Goal: Navigation & Orientation: Understand site structure

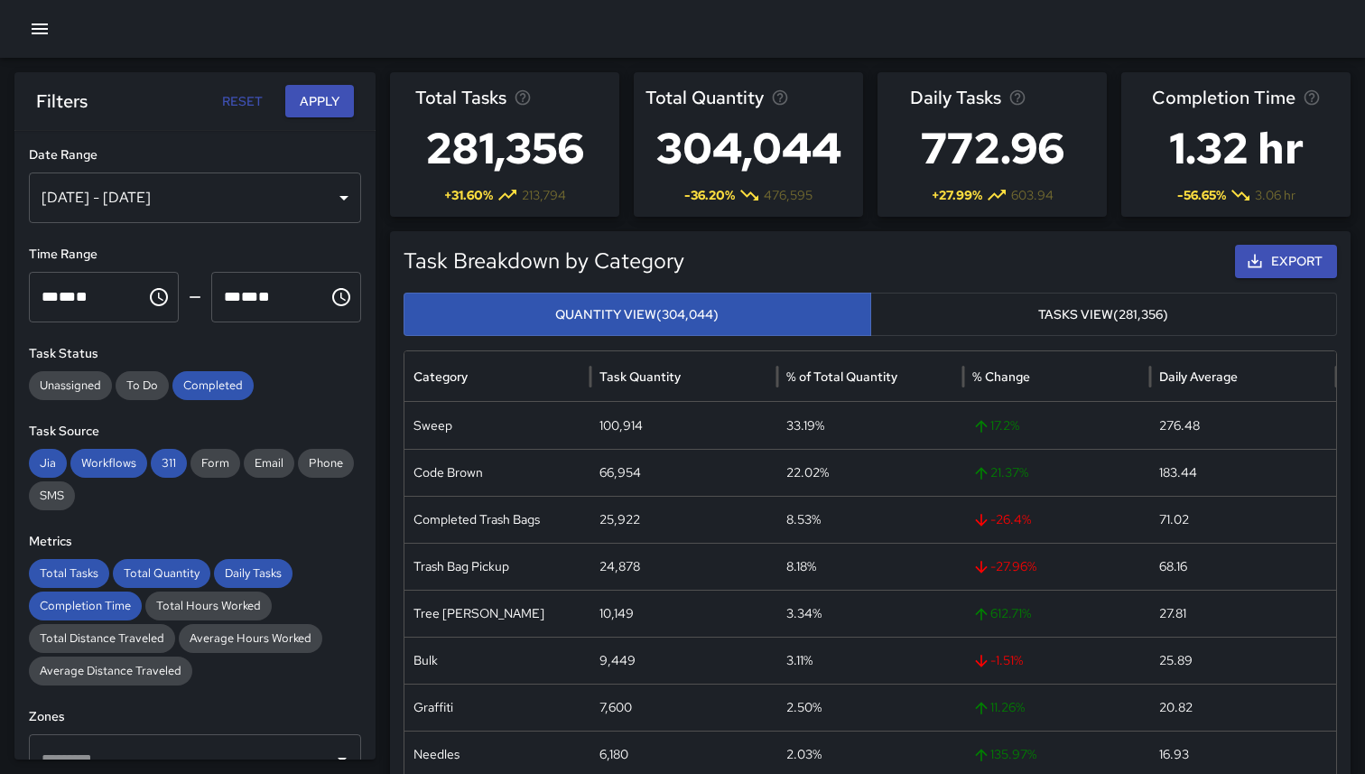
click at [32, 22] on icon "button" at bounding box center [40, 29] width 22 height 22
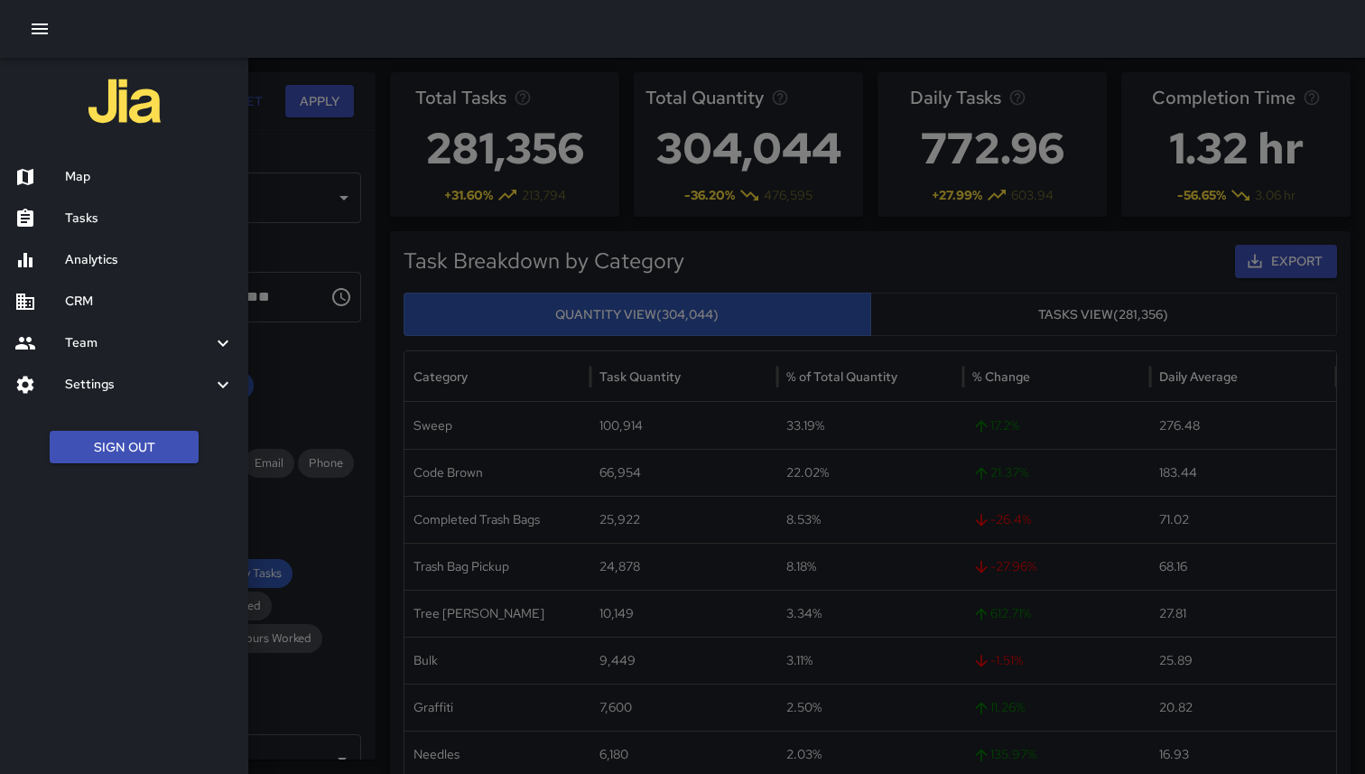
click at [89, 190] on div "Map" at bounding box center [124, 177] width 248 height 42
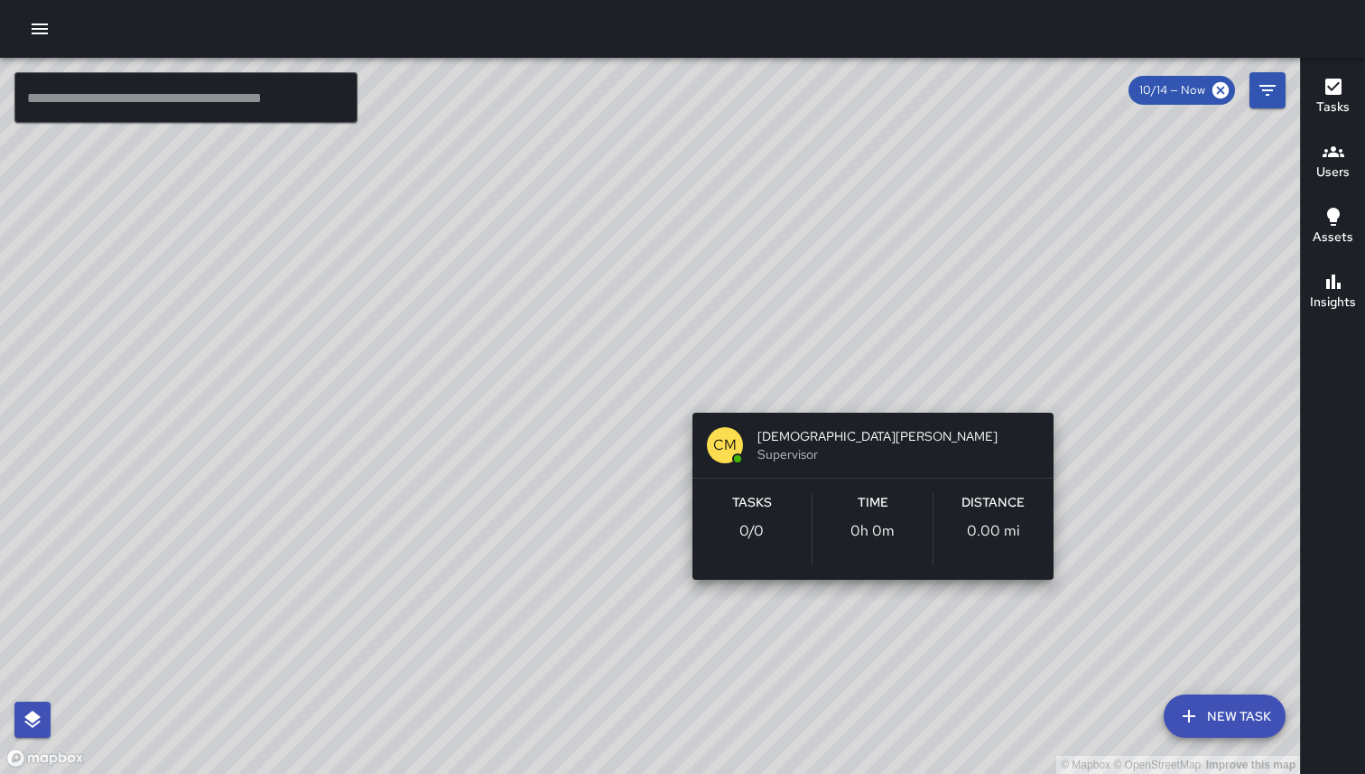
click at [1061, 391] on div "© Mapbox © OpenStreetMap Improve this map CM [PERSON_NAME] Supervisor Tasks 0 /…" at bounding box center [650, 416] width 1300 height 716
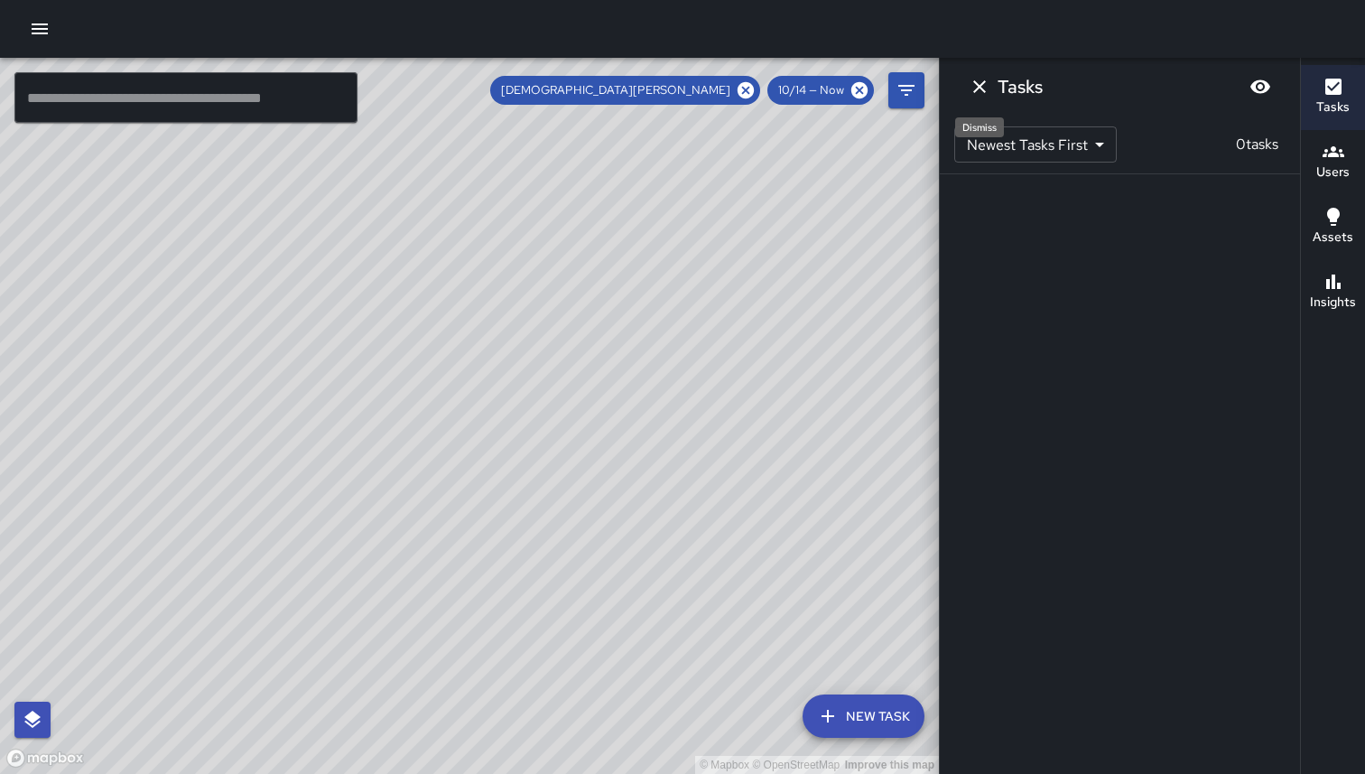
click at [985, 81] on icon "Dismiss" at bounding box center [979, 86] width 13 height 13
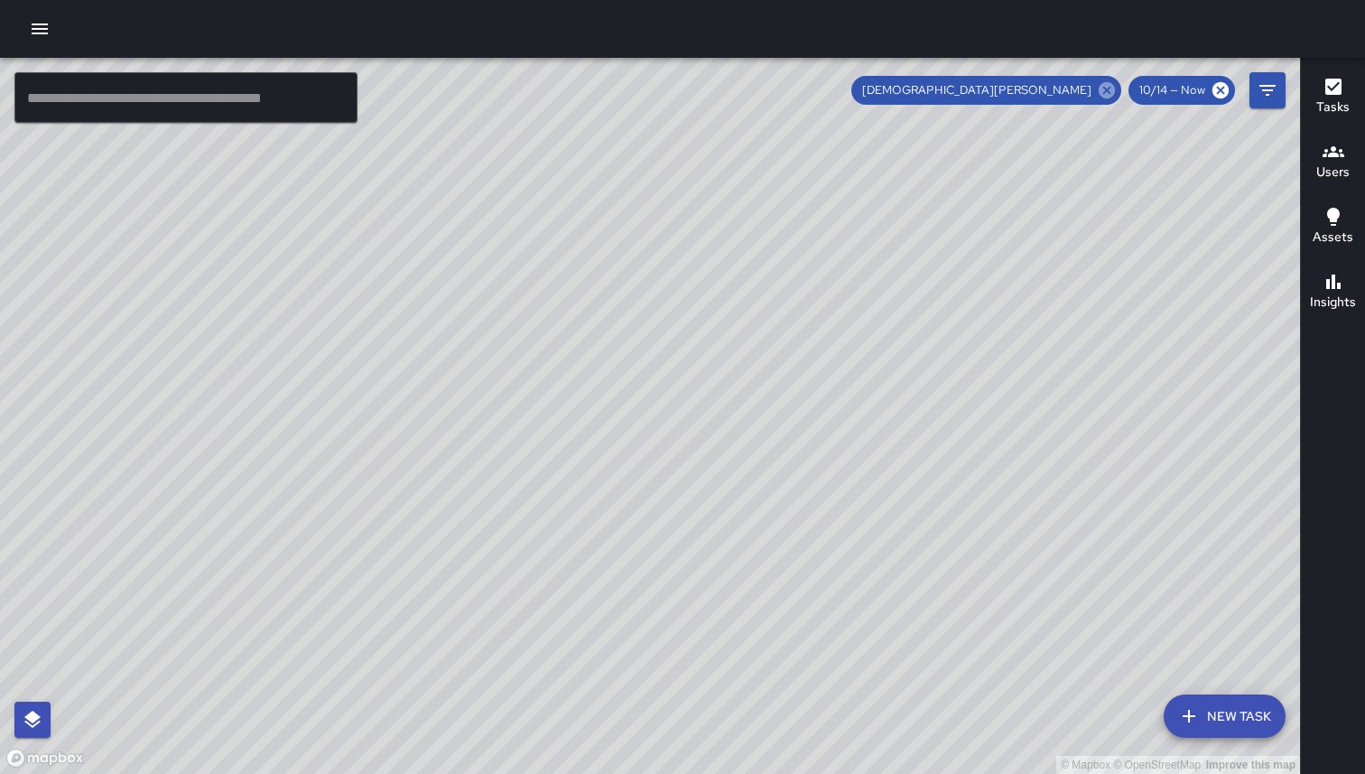
click at [1111, 89] on icon at bounding box center [1106, 90] width 16 height 16
click at [35, 35] on icon "button" at bounding box center [40, 29] width 22 height 22
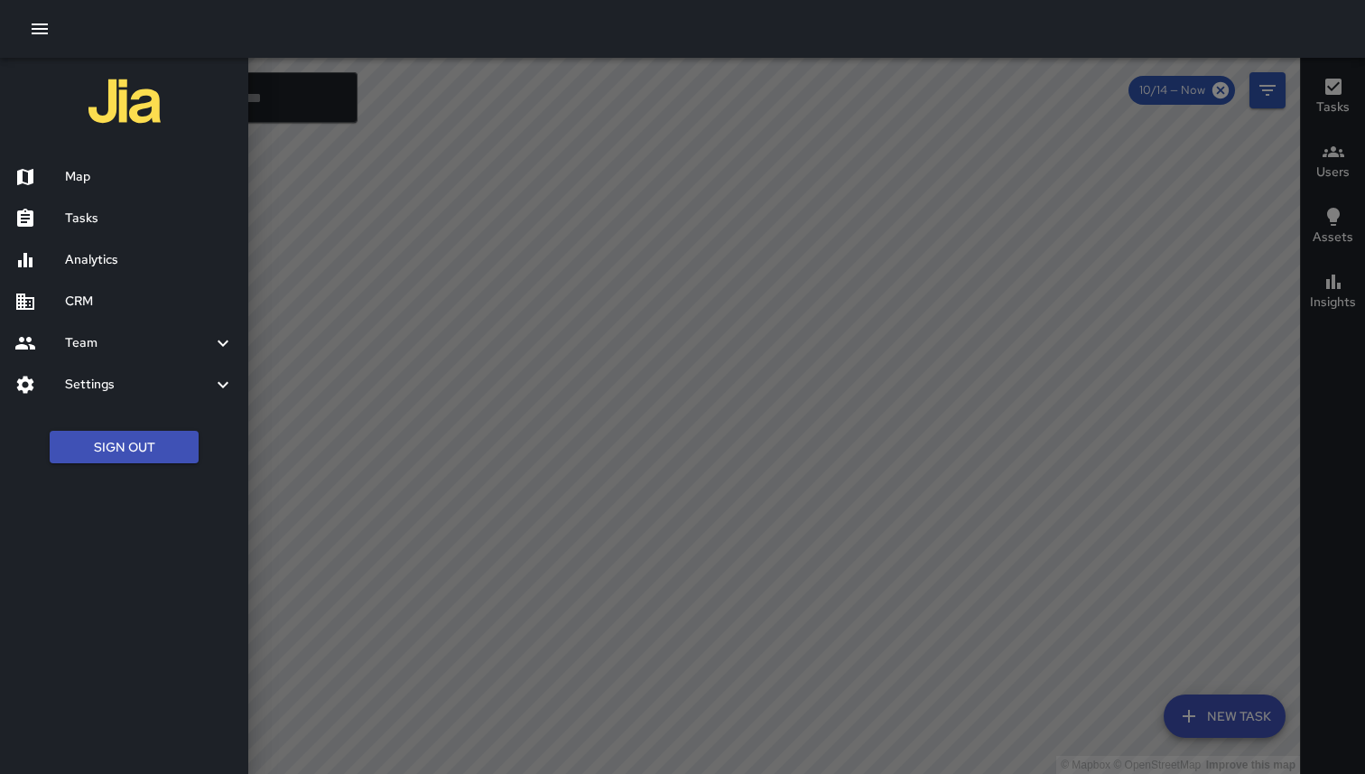
click at [124, 340] on h6 "Team" at bounding box center [138, 343] width 147 height 20
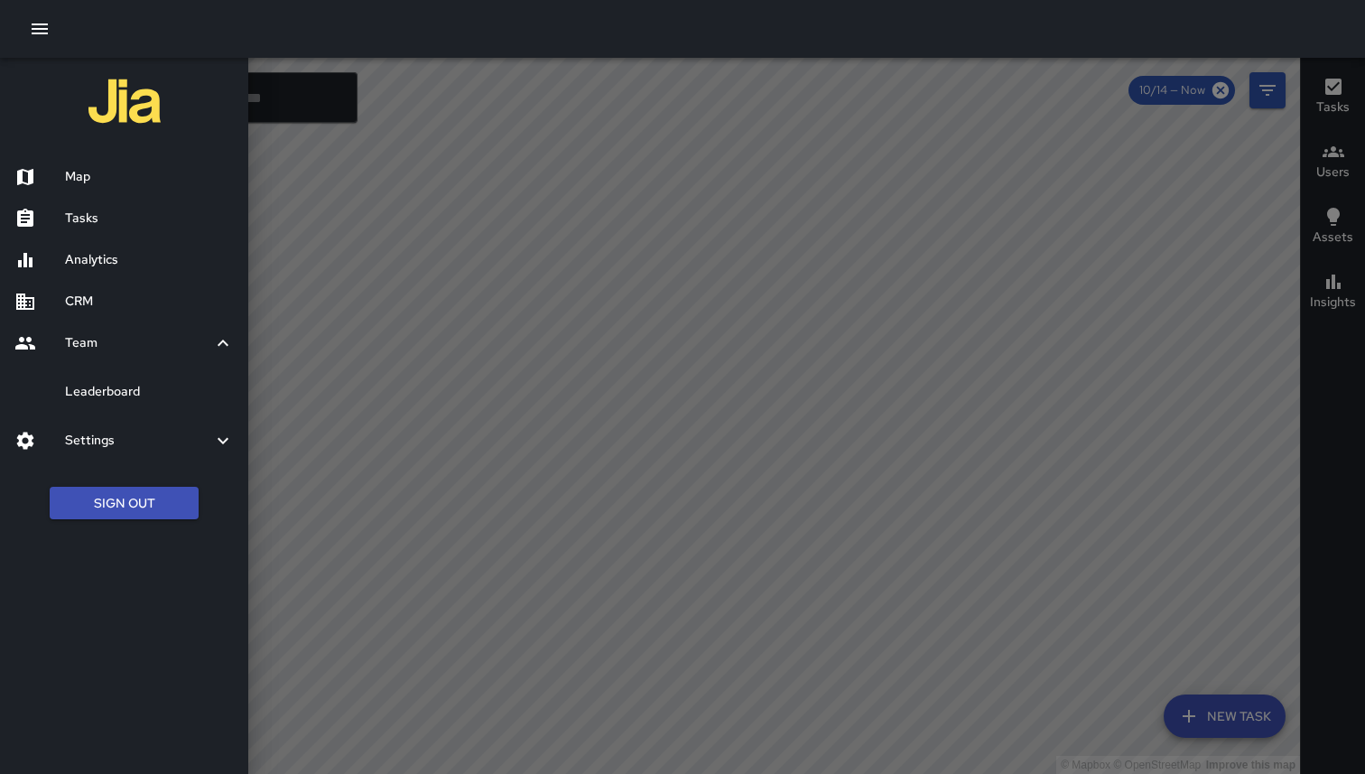
click at [98, 217] on h6 "Tasks" at bounding box center [149, 219] width 169 height 20
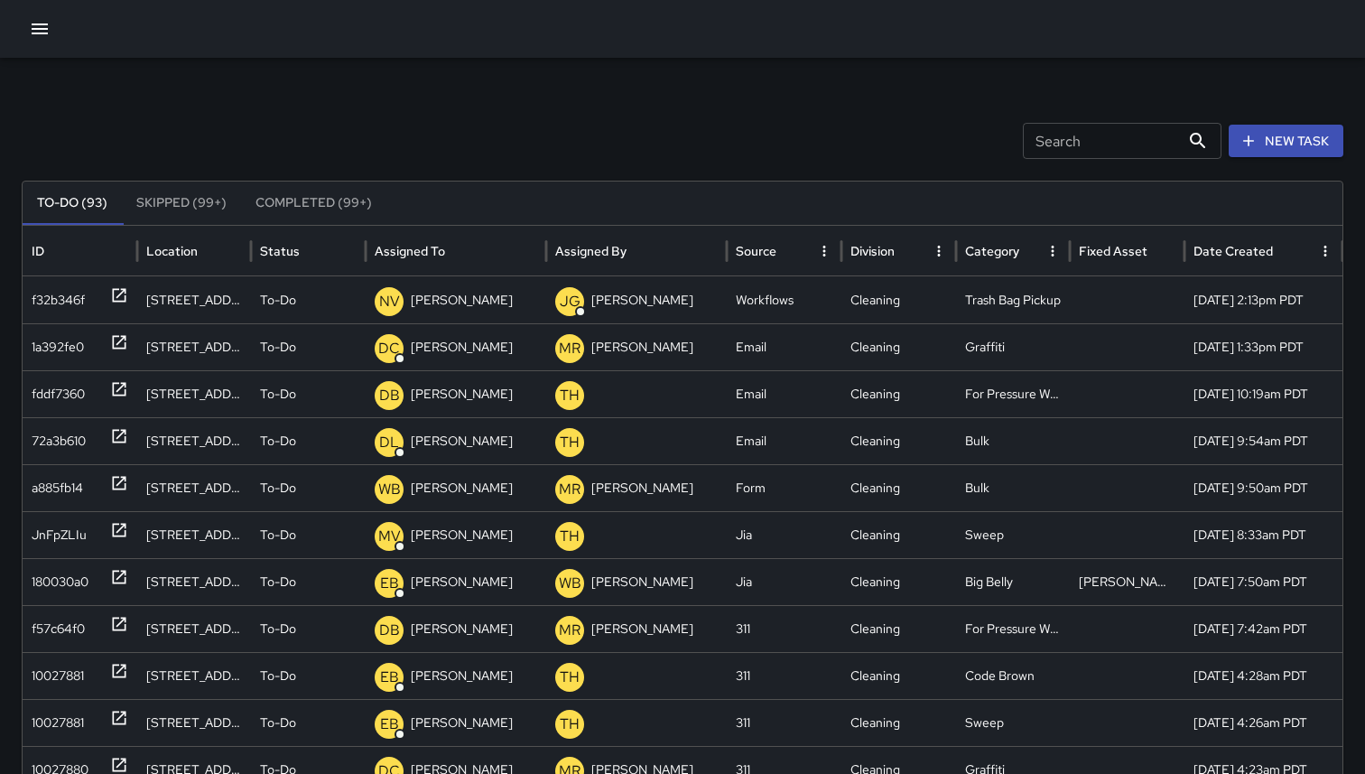
click at [41, 25] on icon "button" at bounding box center [40, 29] width 22 height 22
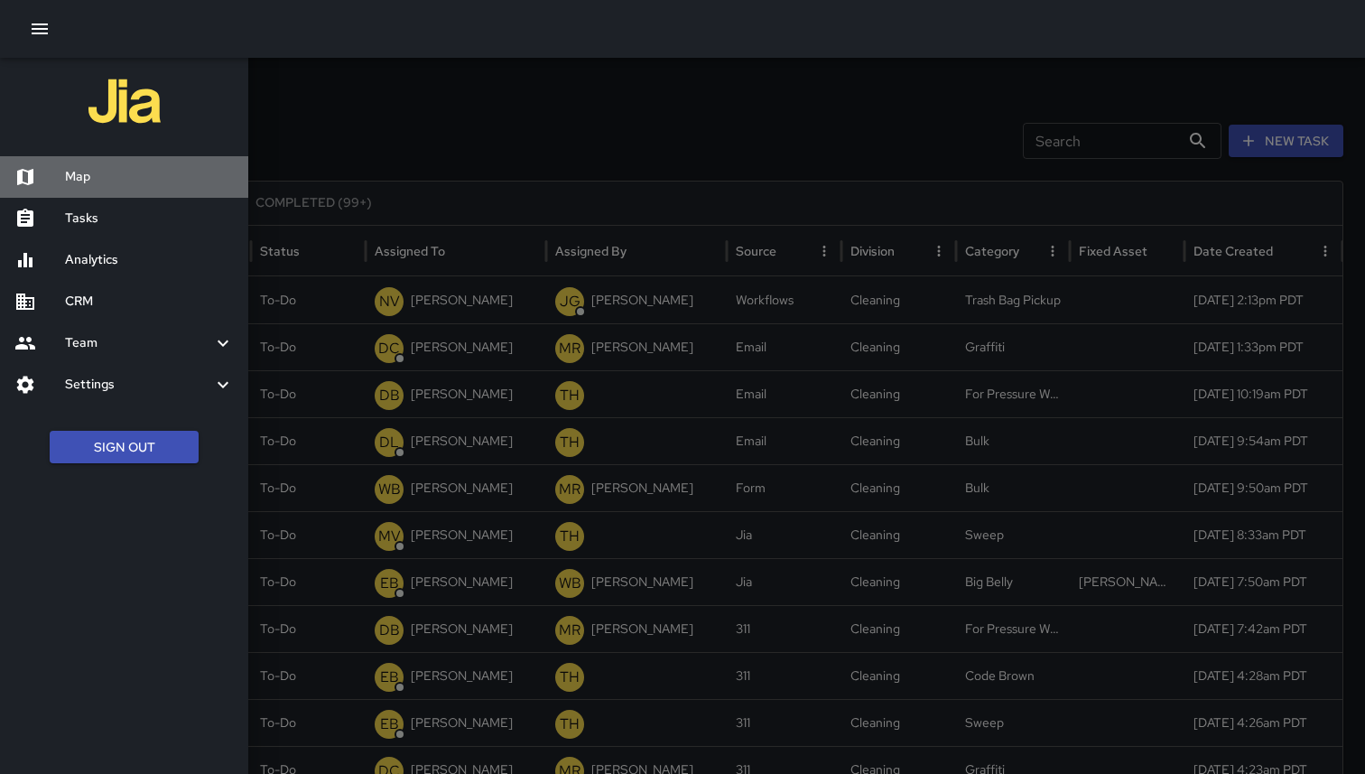
click at [66, 181] on h6 "Map" at bounding box center [149, 177] width 169 height 20
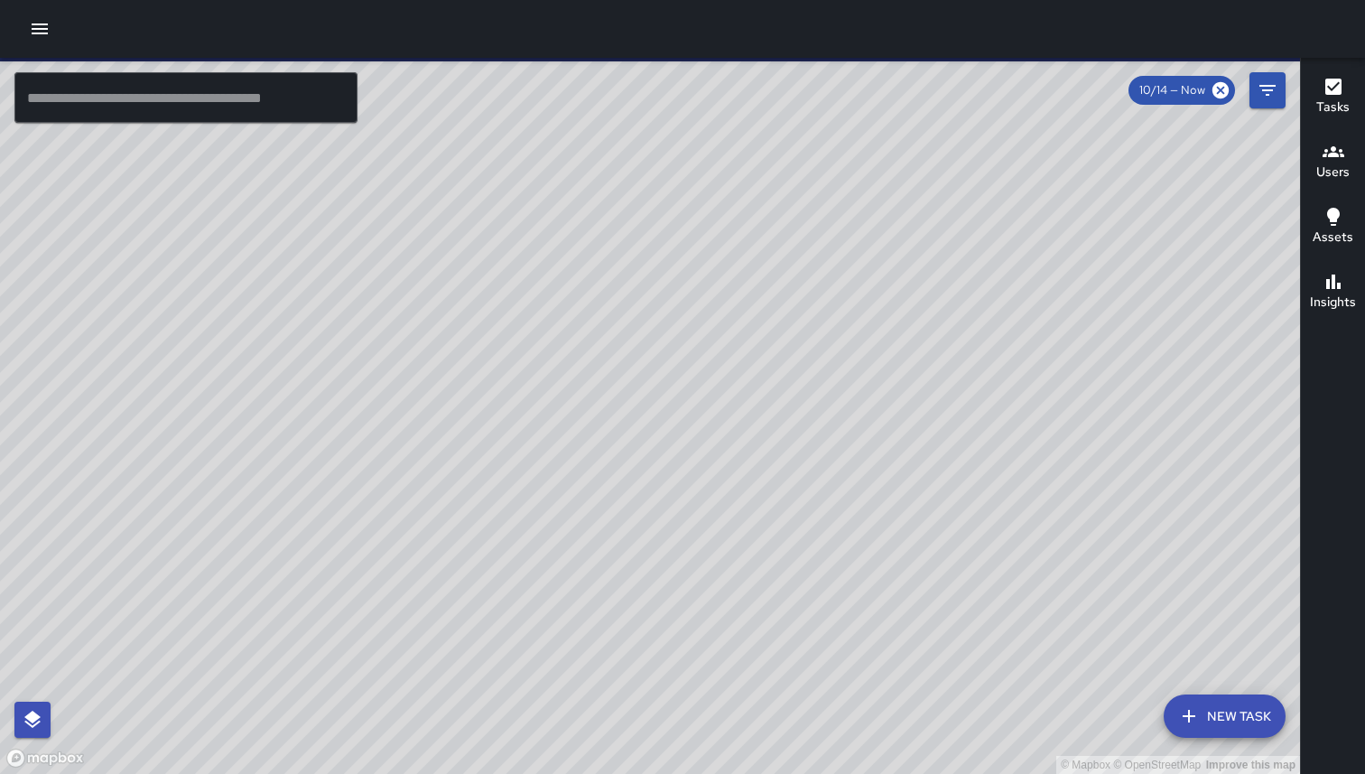
click at [30, 46] on div at bounding box center [682, 29] width 1365 height 58
click at [33, 41] on button "button" at bounding box center [40, 29] width 36 height 36
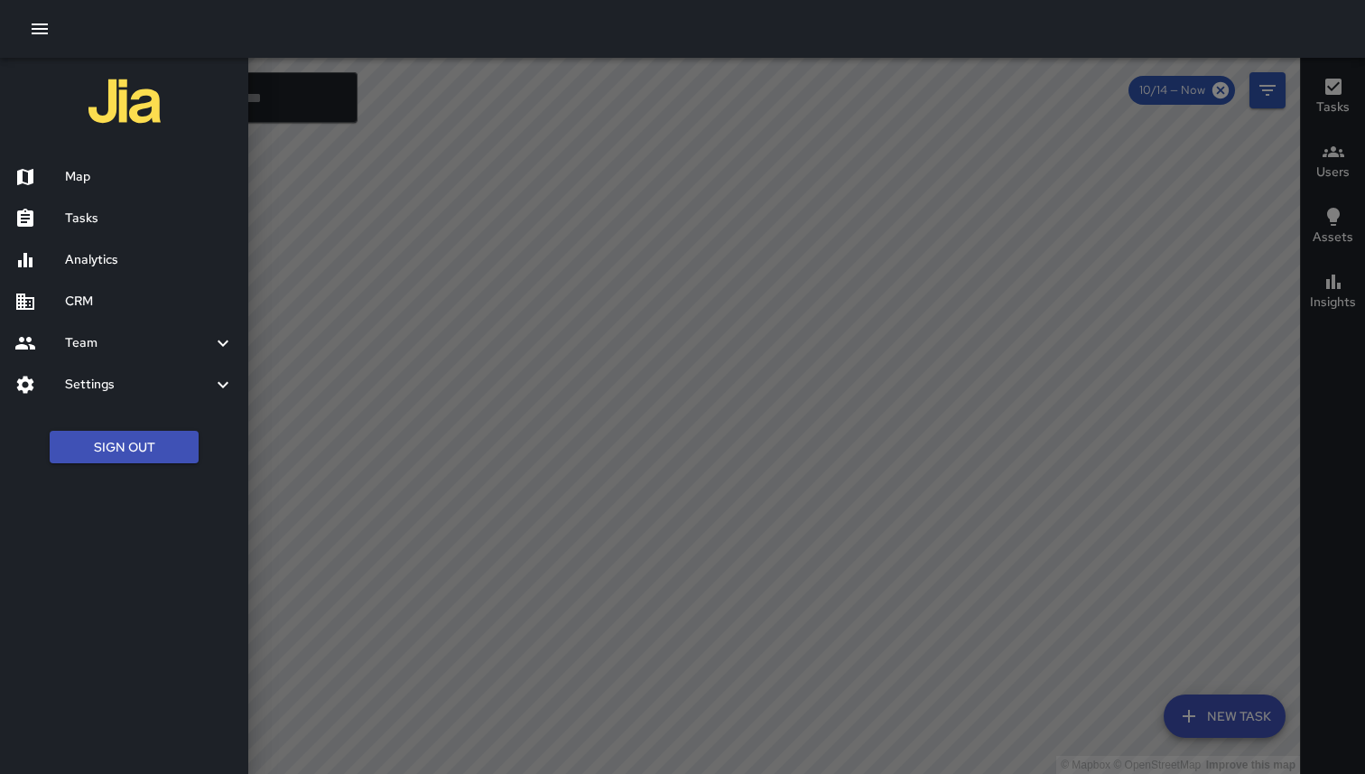
click at [74, 333] on h6 "Team" at bounding box center [138, 343] width 147 height 20
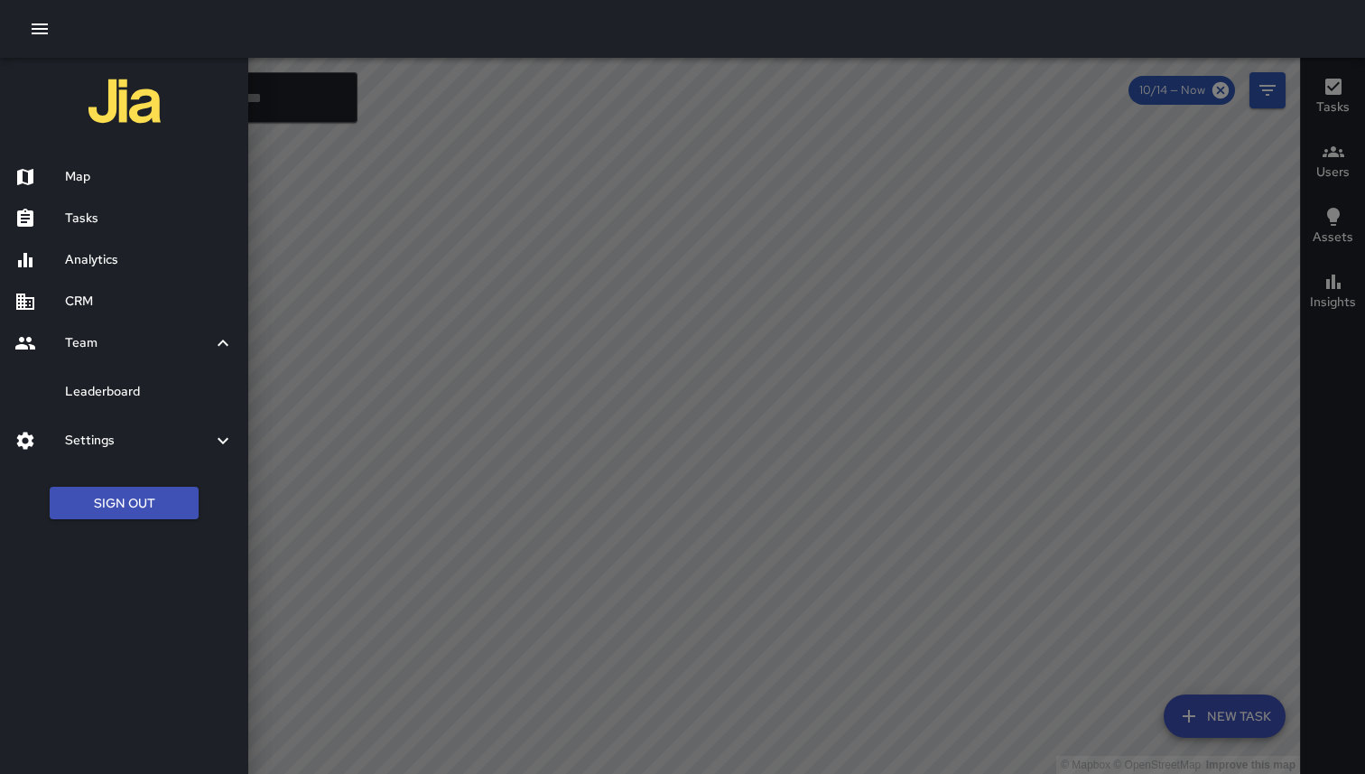
click at [83, 435] on h6 "Settings" at bounding box center [138, 441] width 147 height 20
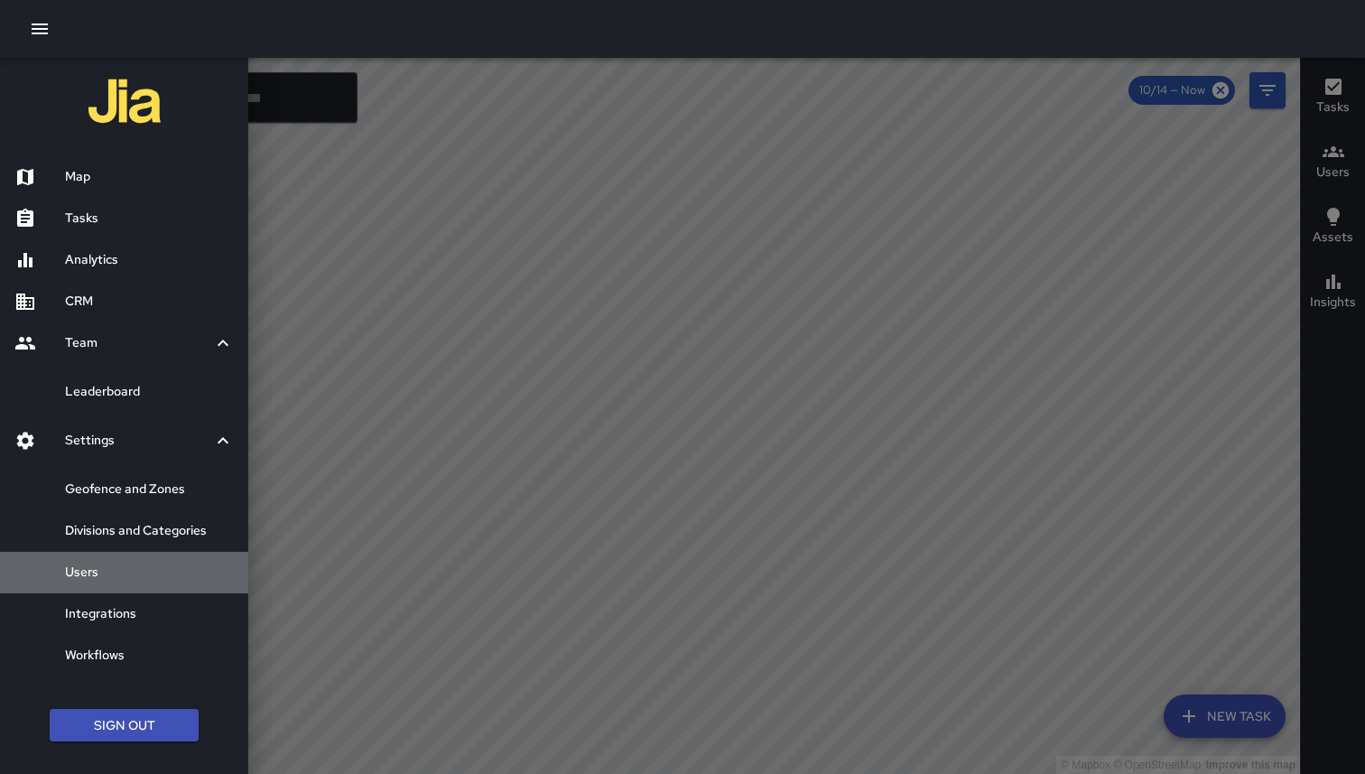
click at [93, 571] on h6 "Users" at bounding box center [149, 572] width 169 height 20
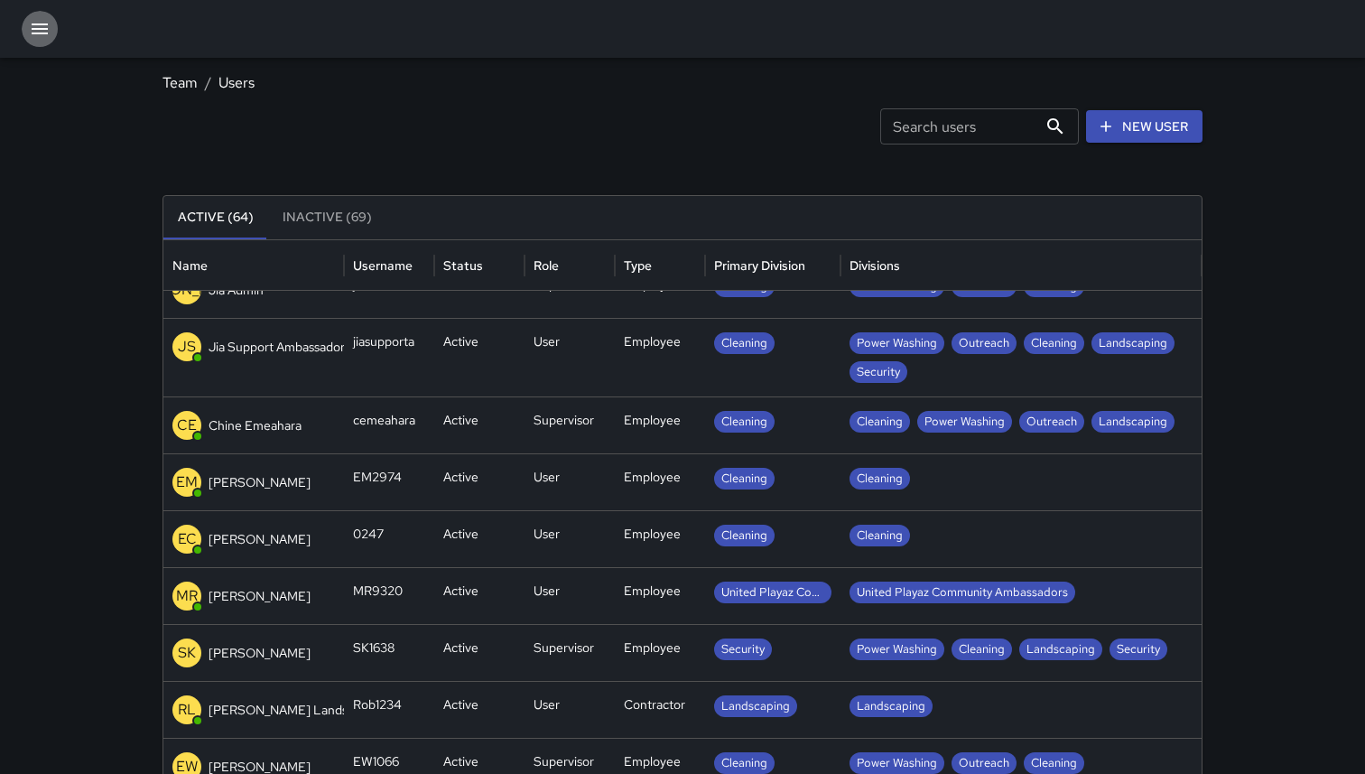
click at [25, 19] on button "button" at bounding box center [40, 29] width 36 height 36
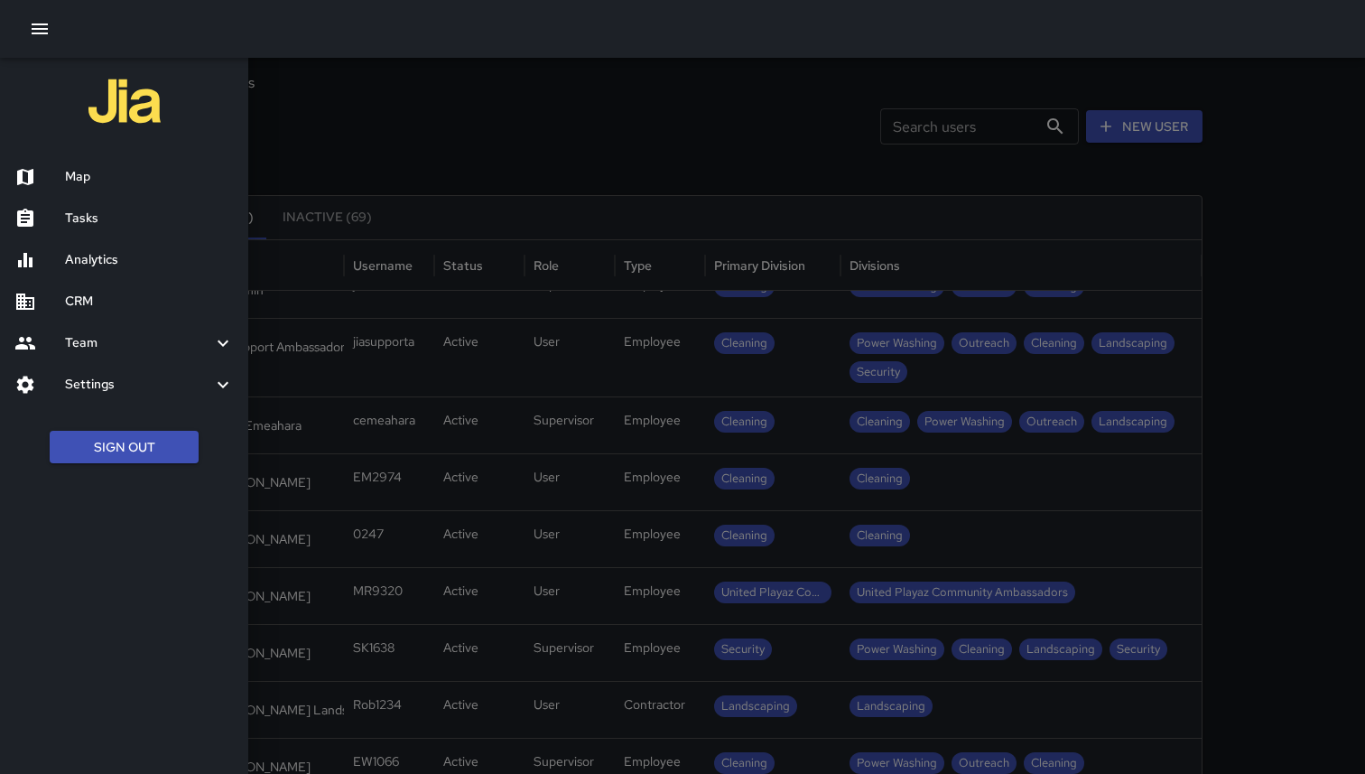
click at [89, 169] on h6 "Map" at bounding box center [149, 177] width 169 height 20
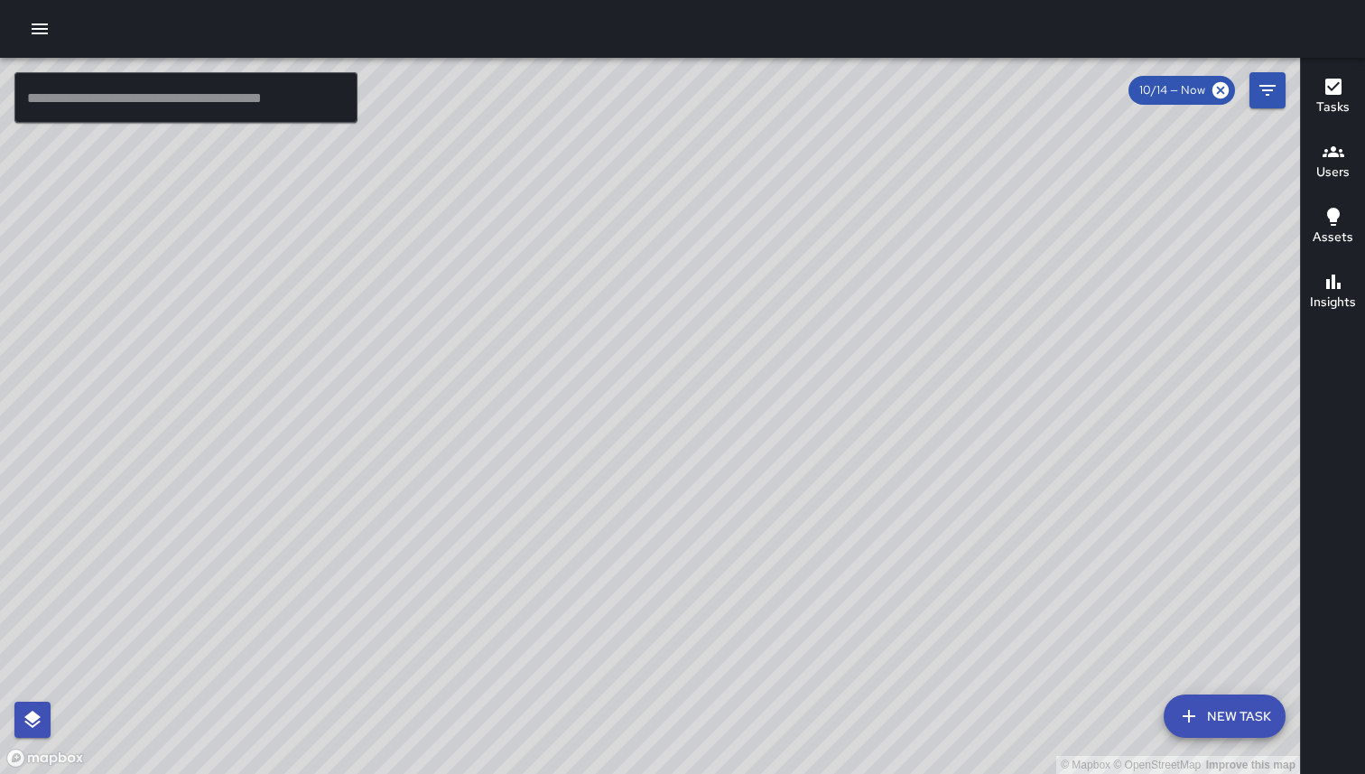
drag, startPoint x: 737, startPoint y: 282, endPoint x: 543, endPoint y: 404, distance: 229.6
click at [545, 405] on div "© Mapbox © OpenStreetMap Improve this map" at bounding box center [650, 416] width 1300 height 716
click at [546, 314] on div "© Mapbox © OpenStreetMap Improve this map" at bounding box center [650, 416] width 1300 height 716
click at [405, 109] on div "© Mapbox © OpenStreetMap Improve this map" at bounding box center [650, 416] width 1300 height 716
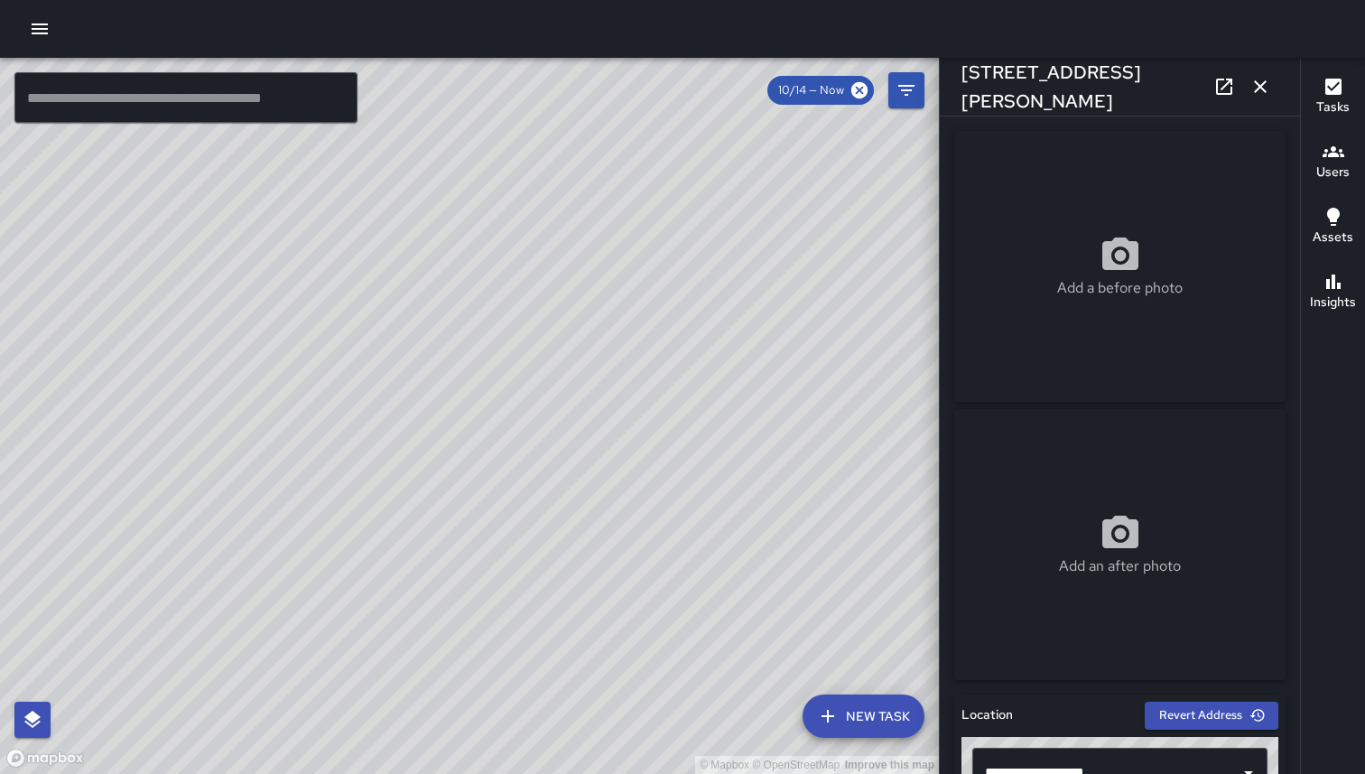
click at [1254, 90] on icon "button" at bounding box center [1260, 87] width 22 height 22
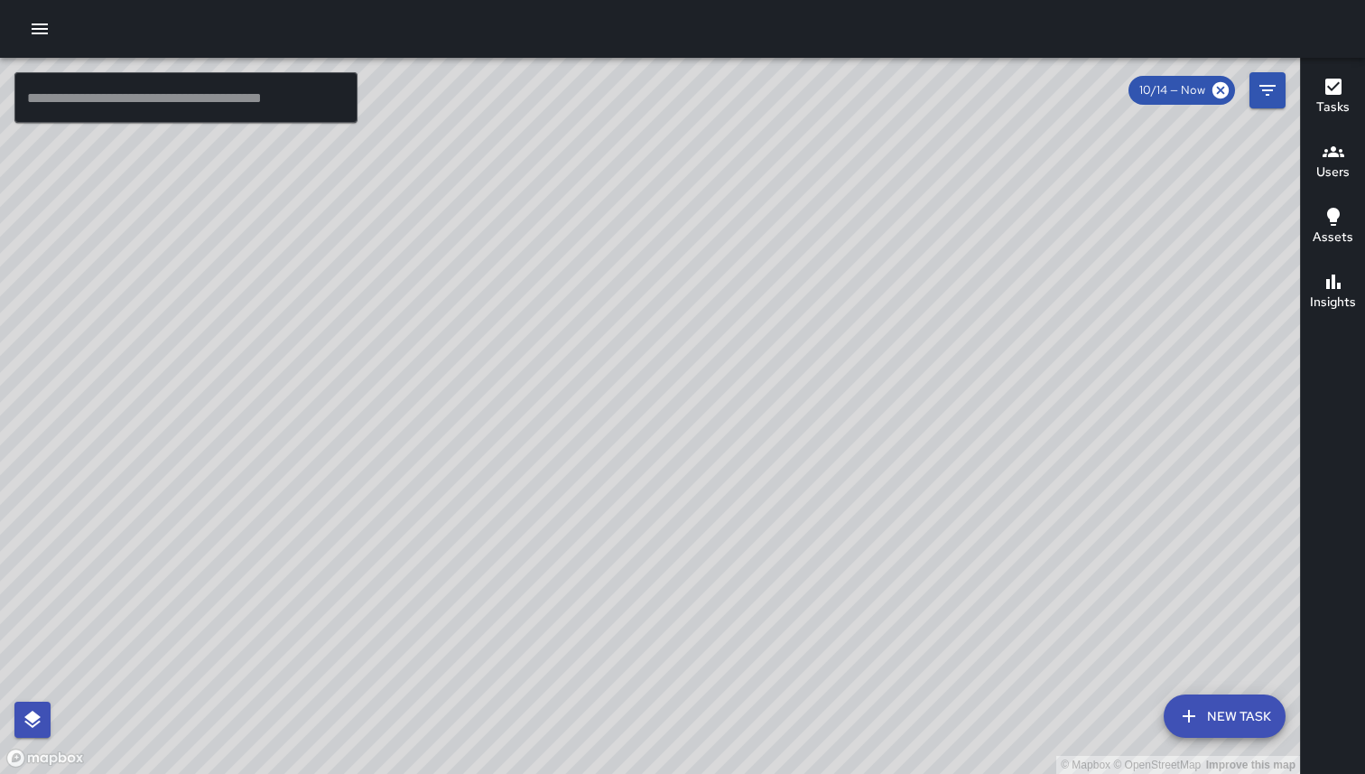
click at [1074, 37] on div at bounding box center [682, 29] width 1365 height 58
drag, startPoint x: 925, startPoint y: 405, endPoint x: 755, endPoint y: 394, distance: 170.9
click at [755, 394] on div "© Mapbox © OpenStreetMap Improve this map" at bounding box center [650, 416] width 1300 height 716
drag, startPoint x: 543, startPoint y: 693, endPoint x: 486, endPoint y: 389, distance: 309.6
click at [486, 389] on div "© Mapbox © OpenStreetMap Improve this map" at bounding box center [650, 416] width 1300 height 716
